Goal: Information Seeking & Learning: Learn about a topic

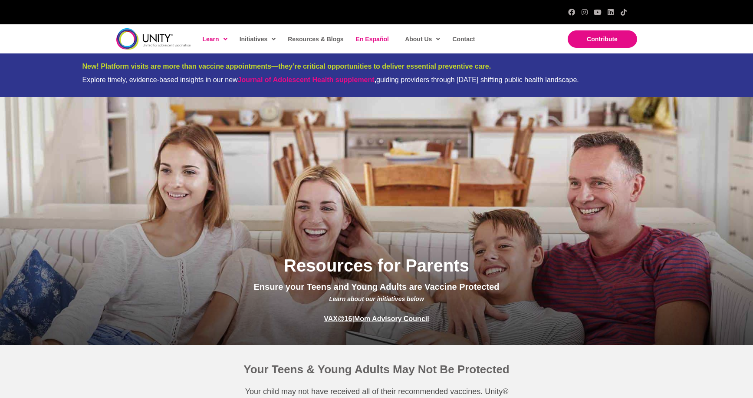
click at [366, 40] on span "En Español" at bounding box center [372, 39] width 33 height 7
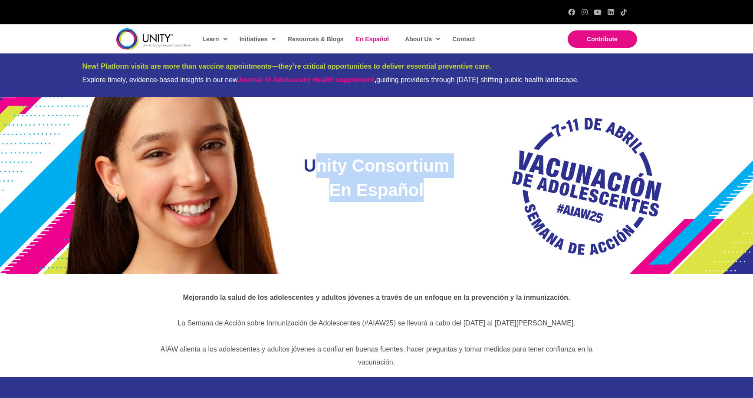
drag, startPoint x: 442, startPoint y: 189, endPoint x: 319, endPoint y: 170, distance: 124.0
click at [319, 170] on h1 "Unity Consortium En Español" at bounding box center [377, 177] width 152 height 49
copy span "nity Consortium En Español"
click at [458, 182] on div "Unity Consortium En Español" at bounding box center [376, 185] width 169 height 64
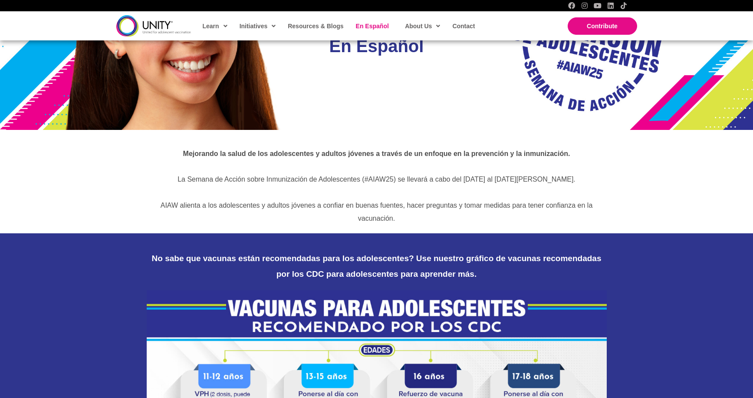
scroll to position [174, 0]
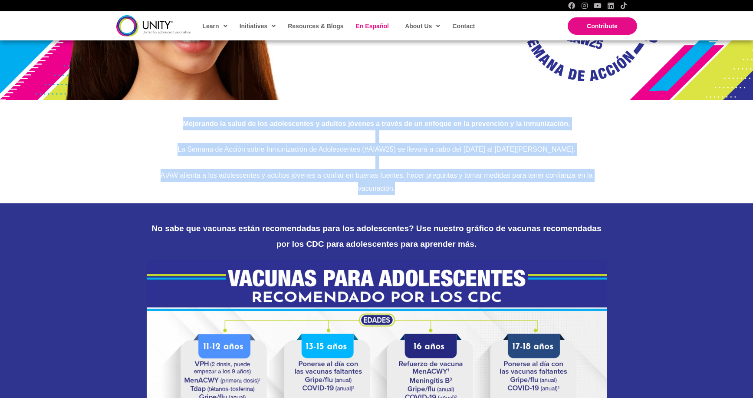
drag, startPoint x: 171, startPoint y: 124, endPoint x: 411, endPoint y: 197, distance: 251.0
click at [411, 197] on div "Mejorando la salud de los adolescentes y adultos jóvenes a través de un enfoque…" at bounding box center [376, 151] width 753 height 103
copy div "Mejorando la salud de los adolescentes y adultos jóvenes a través de un enfoque…"
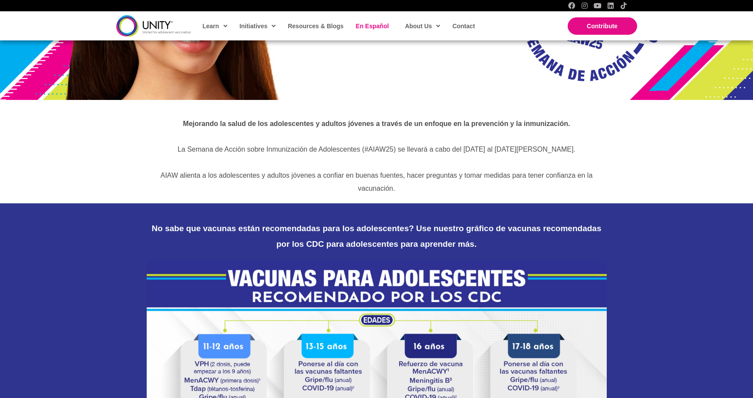
drag, startPoint x: 72, startPoint y: 331, endPoint x: 76, endPoint y: 329, distance: 5.1
click at [72, 331] on div "No sabe que vacunas están recomendadas para los adolescentes? Use nuestro gráfi…" at bounding box center [376, 392] width 753 height 378
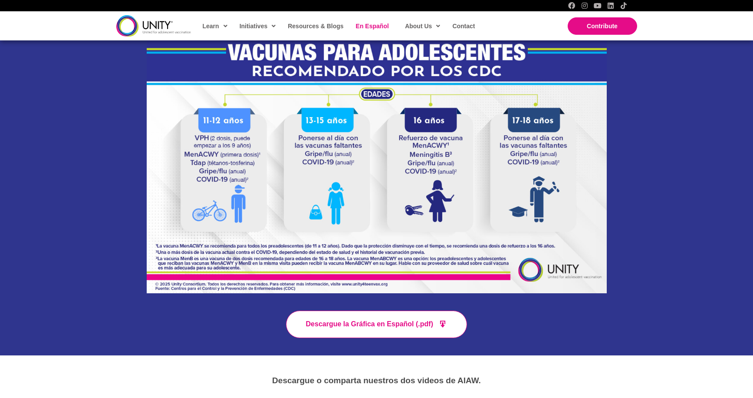
scroll to position [391, 0]
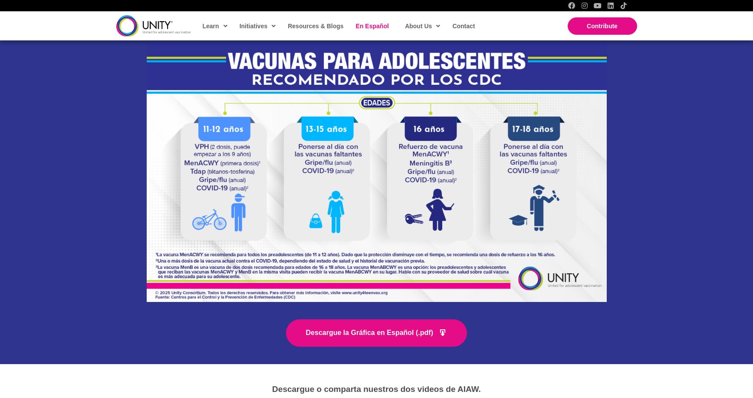
click at [361, 332] on span "Descargue la Gráfica en Español (.pdf)" at bounding box center [369, 332] width 127 height 7
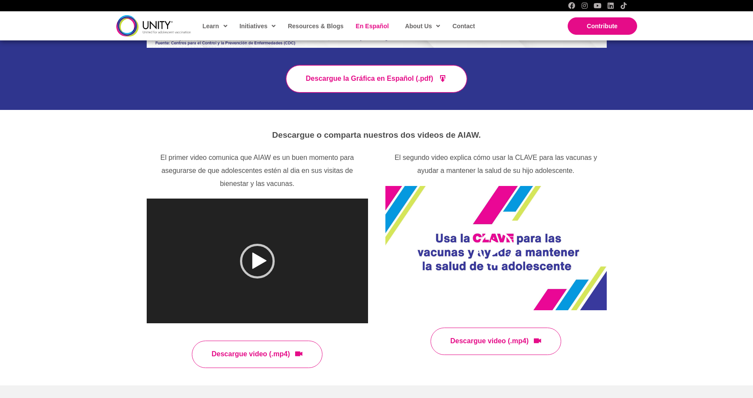
scroll to position [651, 0]
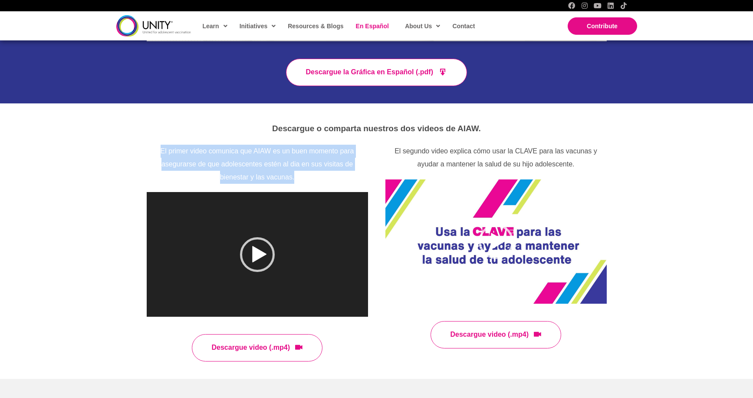
drag, startPoint x: 304, startPoint y: 175, endPoint x: 161, endPoint y: 154, distance: 144.5
click at [161, 154] on p "El primer video comunica que AIAW es un buen momento para asegurarse de que ado…" at bounding box center [257, 164] width 221 height 39
drag, startPoint x: 161, startPoint y: 154, endPoint x: 188, endPoint y: 155, distance: 27.0
copy p "El primer video comunica que AIAW es un buen momento para asegurarse de que ado…"
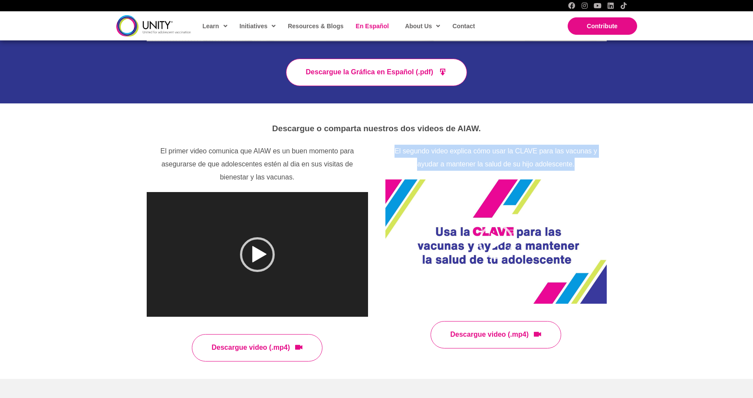
drag, startPoint x: 584, startPoint y: 164, endPoint x: 392, endPoint y: 150, distance: 192.9
click at [392, 150] on p "El segundo video explica cómo usar la CLAVE para las vacunas y ayudar a mantene…" at bounding box center [496, 158] width 221 height 26
drag, startPoint x: 392, startPoint y: 150, endPoint x: 432, endPoint y: 153, distance: 40.1
copy p "El segundo video explica cómo usar la CLAVE para las vacunas y ayudar a mantene…"
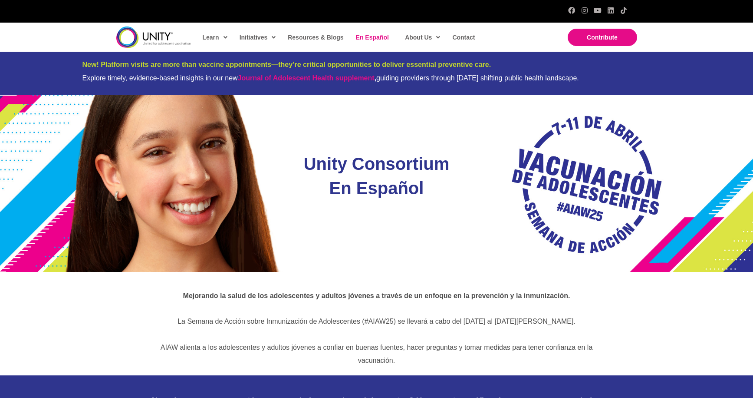
scroll to position [0, 0]
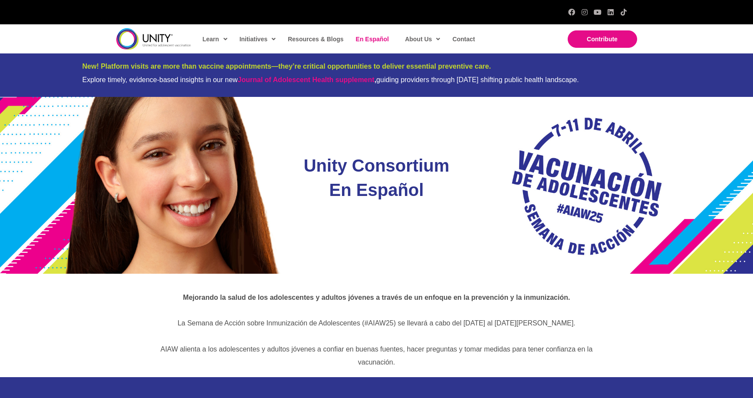
click at [108, 301] on div "Mejorando la salud de los adolescentes y adultos jóvenes a través de un enfoque…" at bounding box center [376, 325] width 753 height 103
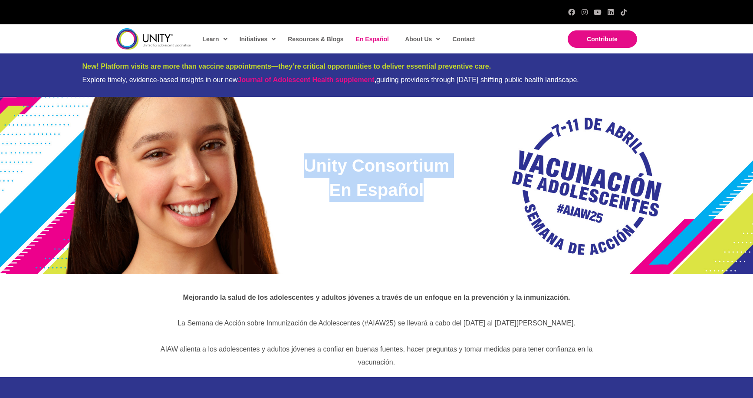
drag, startPoint x: 426, startPoint y: 195, endPoint x: 304, endPoint y: 167, distance: 124.8
click at [304, 167] on h1 "Unity Consortium En Español" at bounding box center [377, 177] width 152 height 49
copy span "Unity Consortium En Español"
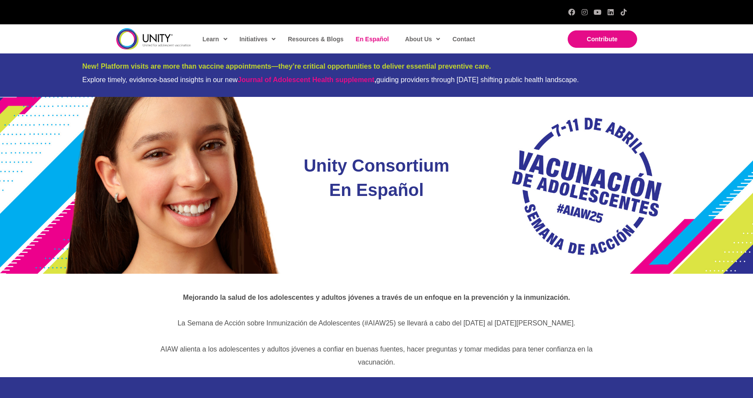
click at [135, 319] on div "Mejorando la salud de los adolescentes y adultos jóvenes a través de un enfoque…" at bounding box center [376, 325] width 753 height 103
click at [690, 301] on div "Mejorando la salud de los adolescentes y adultos jóvenes a través de un enfoque…" at bounding box center [376, 325] width 753 height 103
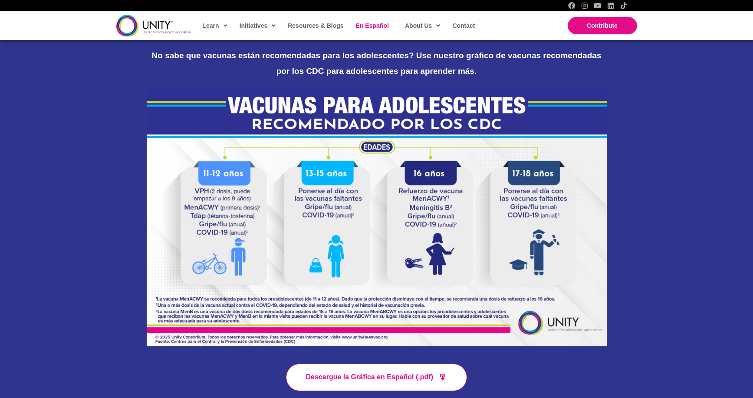
scroll to position [347, 0]
